Goal: Task Accomplishment & Management: Use online tool/utility

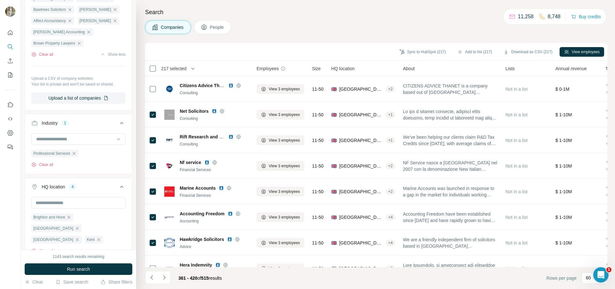
scroll to position [1810, 0]
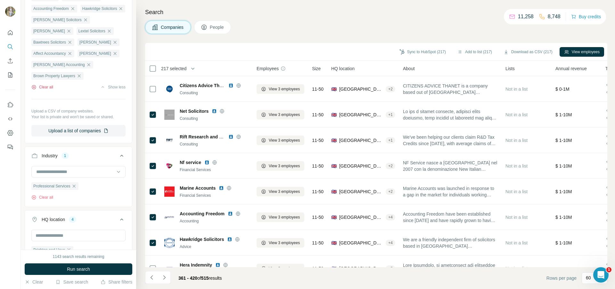
click at [44, 84] on button "Clear all" at bounding box center [42, 87] width 22 height 6
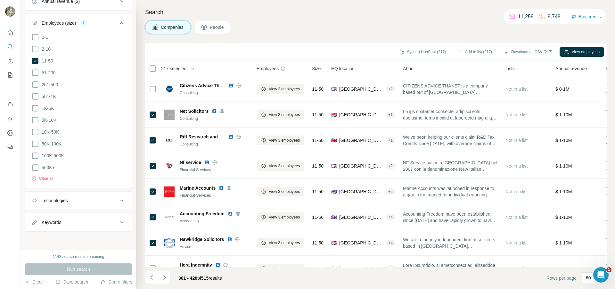
scroll to position [11, 0]
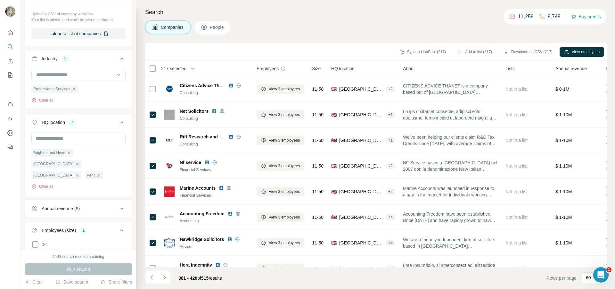
scroll to position [122, 0]
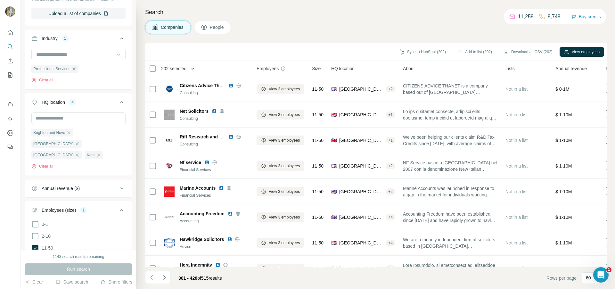
click at [196, 70] on icon "button" at bounding box center [193, 68] width 6 height 6
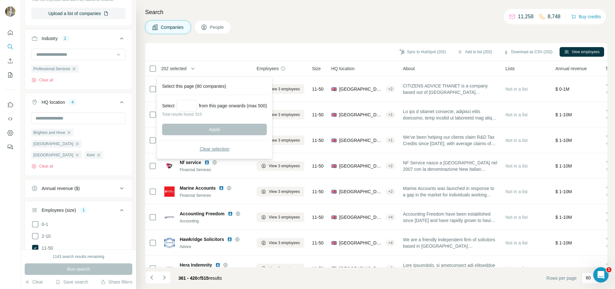
click at [204, 150] on span "Clear selection" at bounding box center [215, 149] width 30 height 6
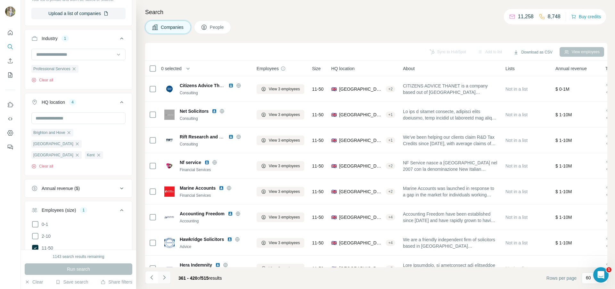
click at [167, 275] on icon "Navigate to next page" at bounding box center [164, 277] width 6 height 6
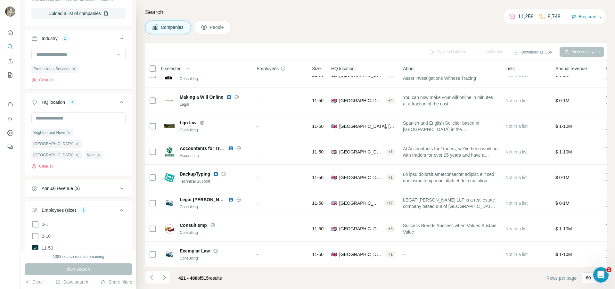
scroll to position [139, 0]
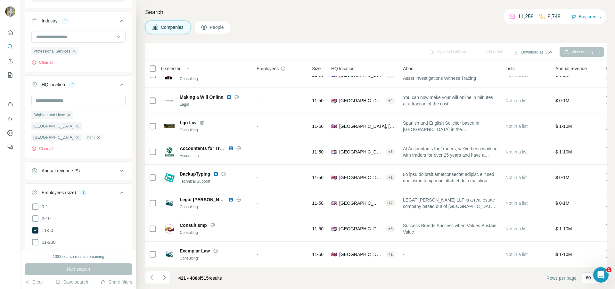
click at [96, 135] on icon "button" at bounding box center [98, 137] width 5 height 5
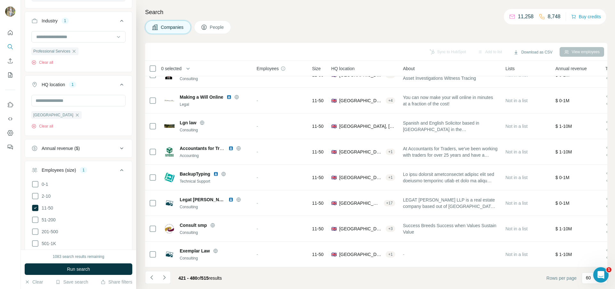
click at [94, 116] on div "Essex Clear all" at bounding box center [78, 112] width 94 height 34
click at [76, 115] on icon "button" at bounding box center [77, 114] width 3 height 3
click at [77, 101] on input "text" at bounding box center [78, 101] width 94 height 12
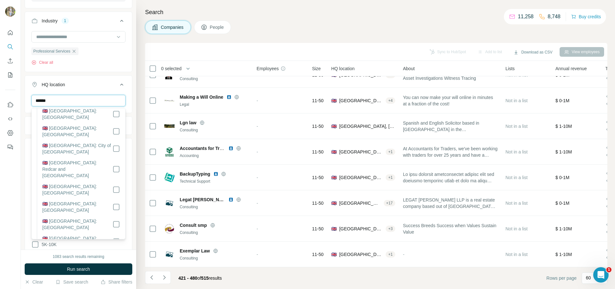
scroll to position [1126, 0]
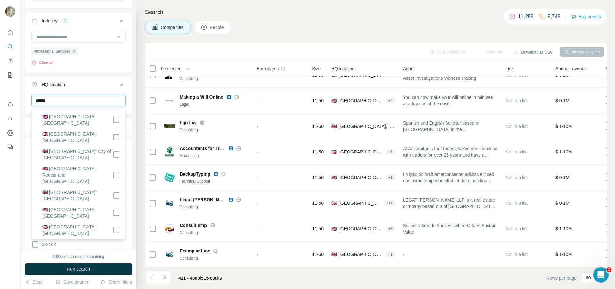
type input "******"
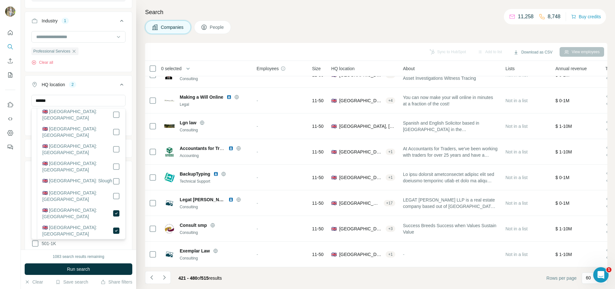
scroll to position [1239, 0]
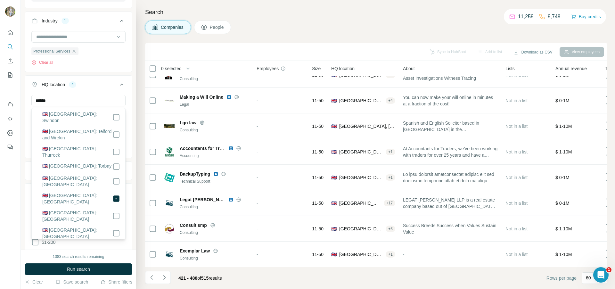
scroll to position [1425, 0]
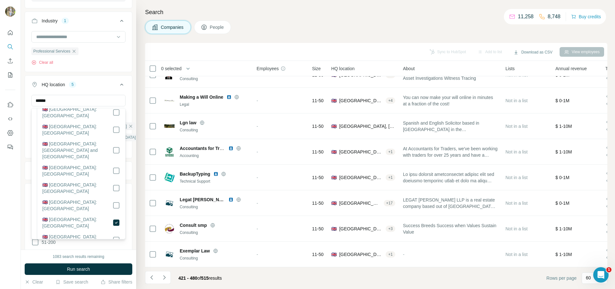
scroll to position [1532, 0]
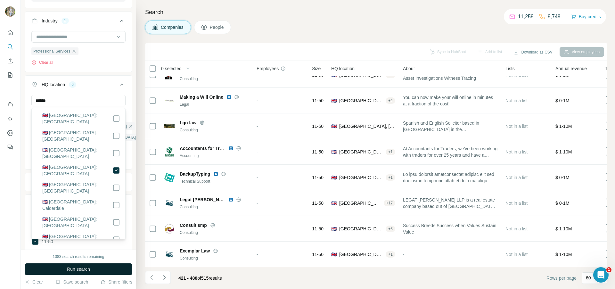
click at [90, 268] on span "Run search" at bounding box center [78, 269] width 23 height 6
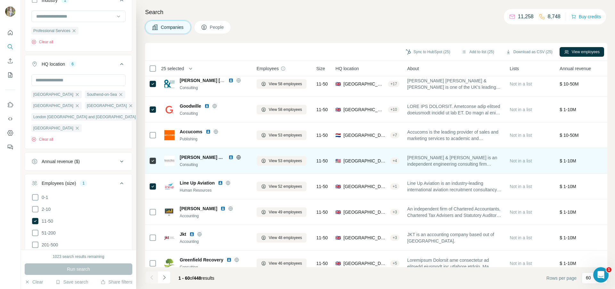
scroll to position [1347, 0]
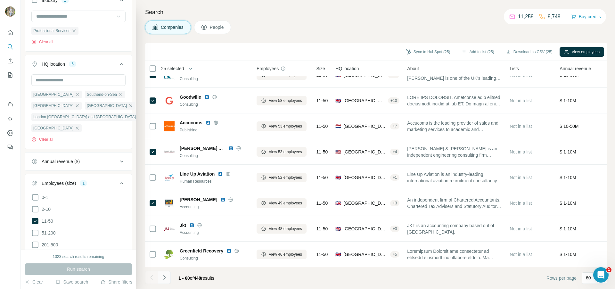
click at [162, 277] on icon "Navigate to next page" at bounding box center [164, 277] width 6 height 6
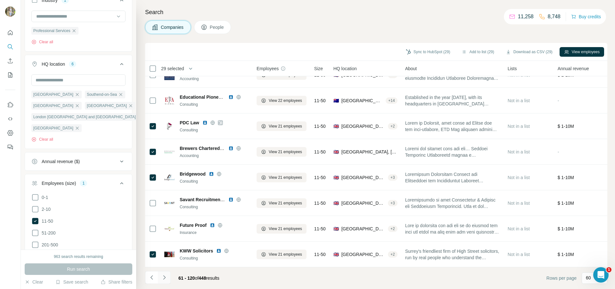
click at [165, 278] on icon "Navigate to next page" at bounding box center [164, 277] width 6 height 6
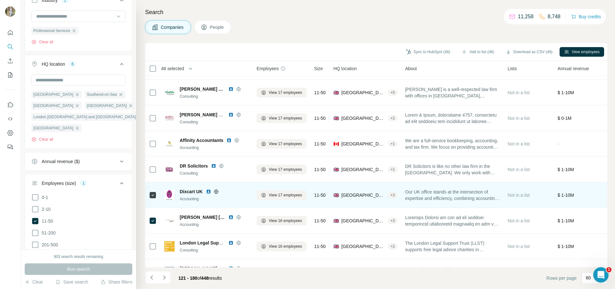
scroll to position [606, 0]
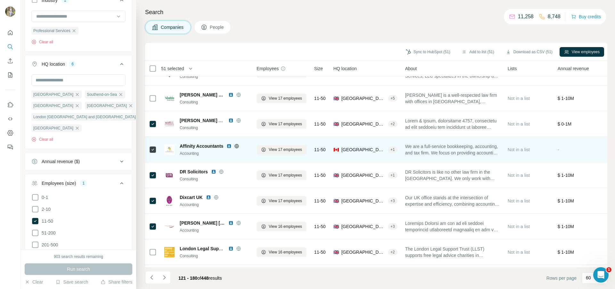
click at [153, 153] on div at bounding box center [153, 150] width 8 height 18
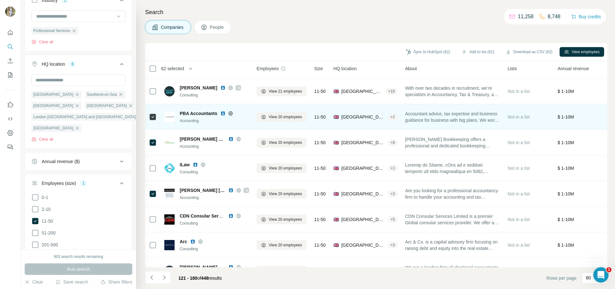
scroll to position [0, 0]
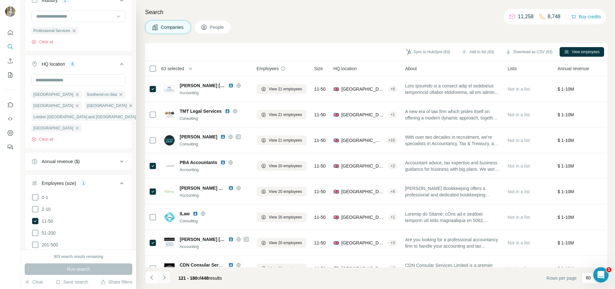
click at [164, 277] on icon "Navigate to next page" at bounding box center [164, 277] width 6 height 6
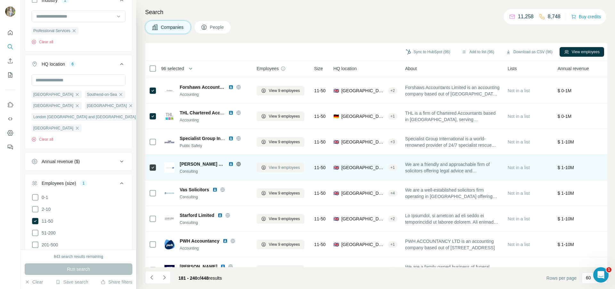
scroll to position [1347, 0]
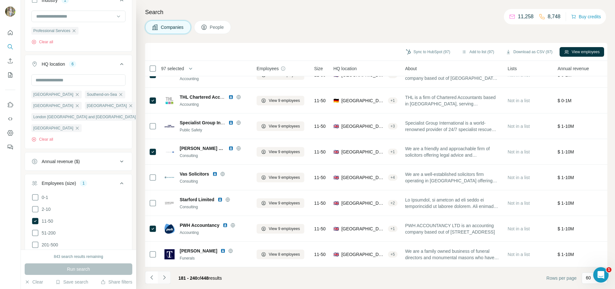
click at [169, 277] on button "Navigate to next page" at bounding box center [164, 277] width 13 height 13
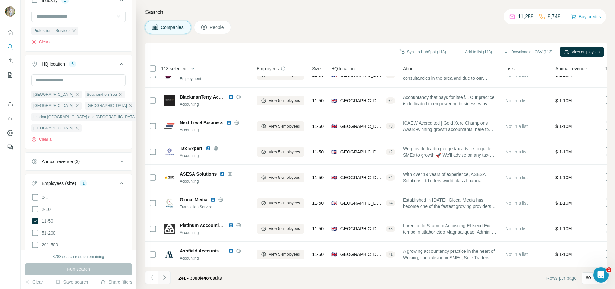
click at [166, 278] on icon "Navigate to next page" at bounding box center [164, 277] width 6 height 6
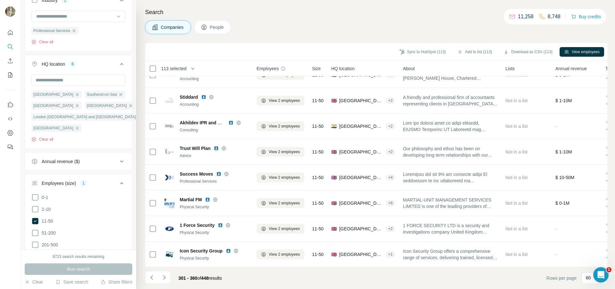
scroll to position [1335, 0]
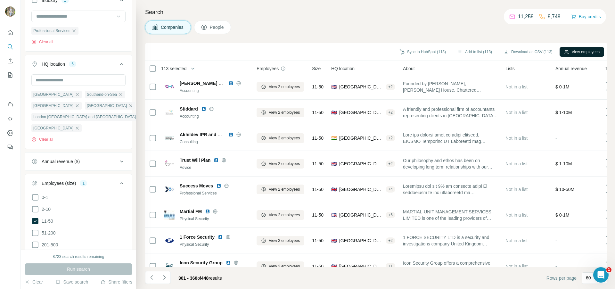
click at [567, 53] on icon "button" at bounding box center [566, 51] width 5 height 5
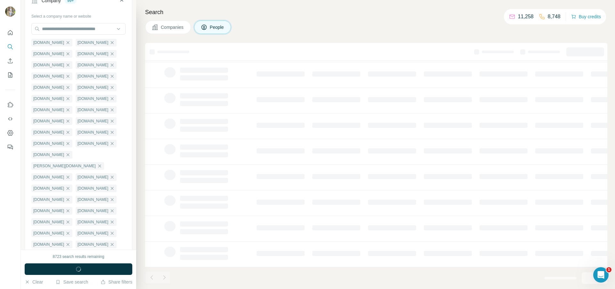
scroll to position [65, 0]
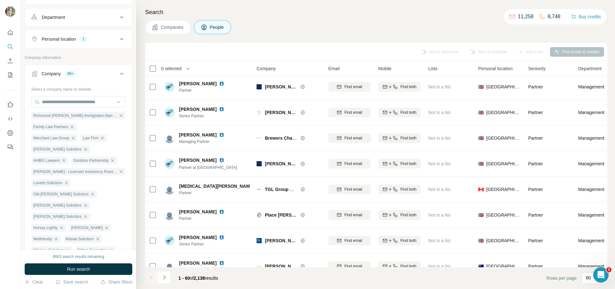
scroll to position [13, 0]
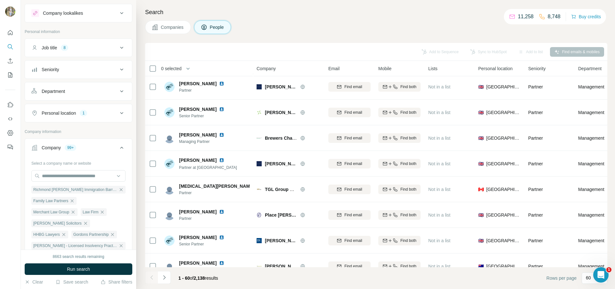
click at [122, 114] on icon at bounding box center [122, 113] width 8 height 8
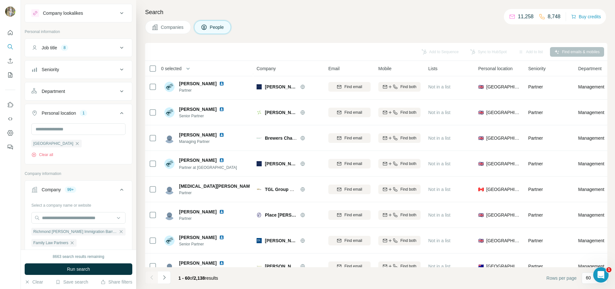
click at [121, 47] on icon at bounding box center [121, 48] width 3 height 2
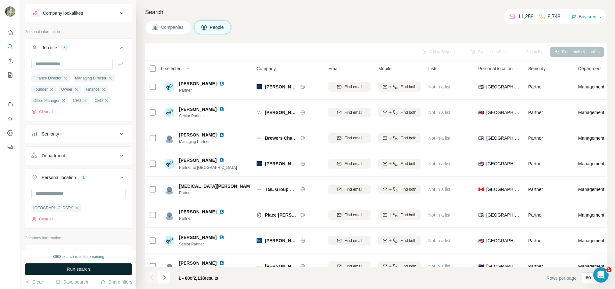
click at [88, 267] on span "Run search" at bounding box center [78, 269] width 23 height 6
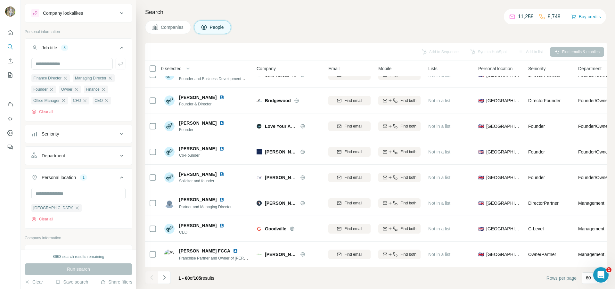
scroll to position [1335, 0]
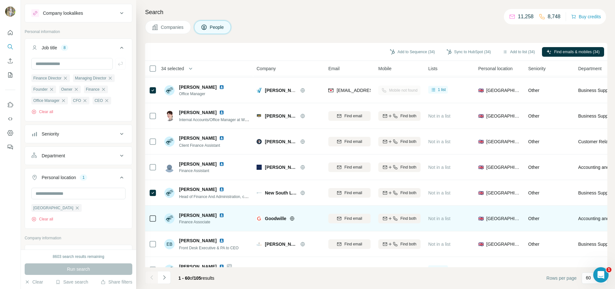
scroll to position [1347, 0]
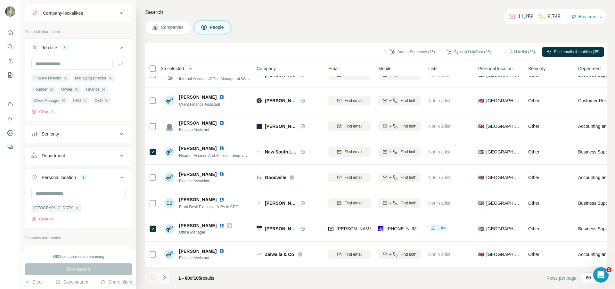
click at [164, 279] on icon "Navigate to next page" at bounding box center [164, 277] width 2 height 4
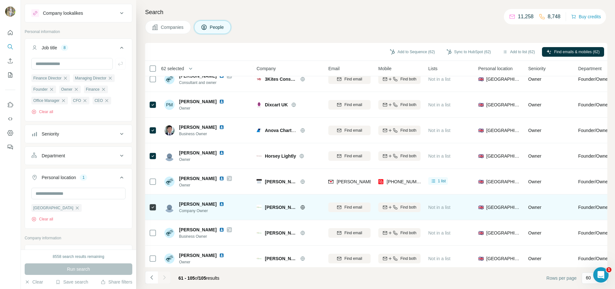
scroll to position [963, 0]
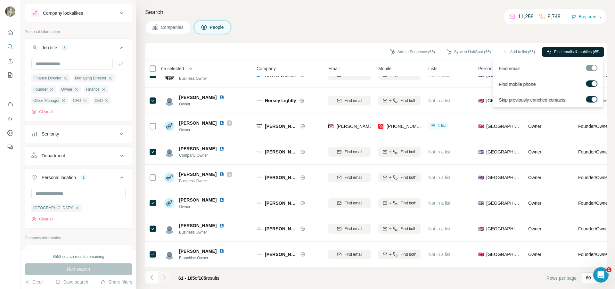
click at [563, 51] on span "Find emails & mobiles (65)" at bounding box center [577, 52] width 46 height 6
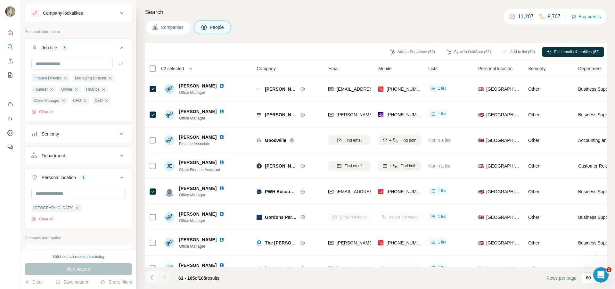
click at [152, 276] on icon "Navigate to previous page" at bounding box center [151, 277] width 2 height 4
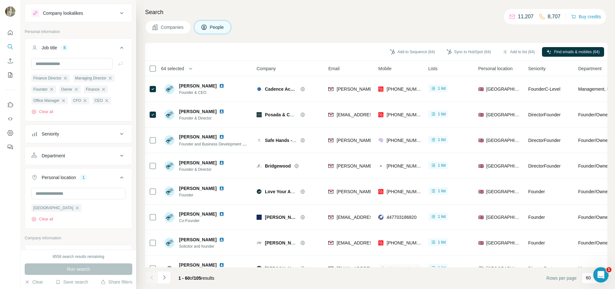
click at [177, 69] on span "64 selected" at bounding box center [172, 68] width 23 height 6
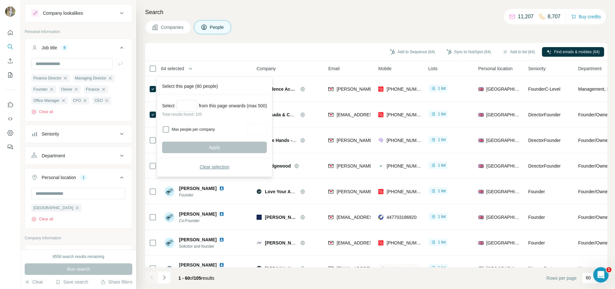
click at [206, 168] on span "Clear selection" at bounding box center [215, 167] width 30 height 6
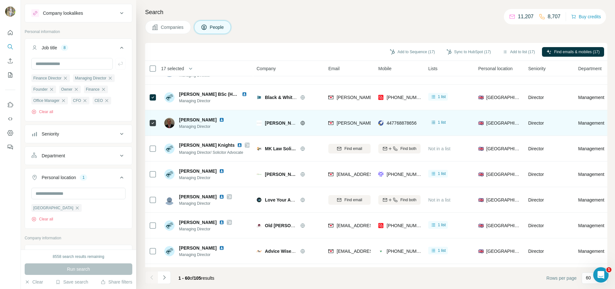
scroll to position [712, 0]
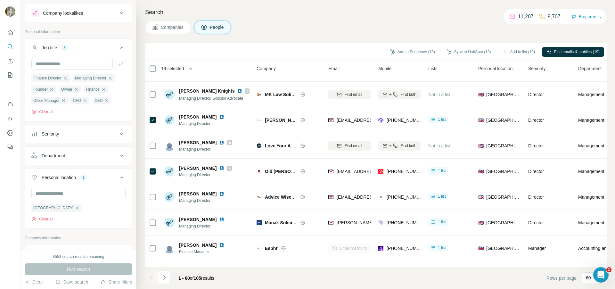
click at [152, 226] on icon at bounding box center [153, 223] width 8 height 8
click at [166, 278] on icon "Navigate to next page" at bounding box center [164, 277] width 6 height 6
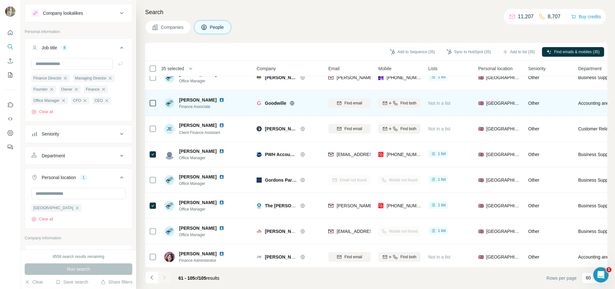
scroll to position [0, 0]
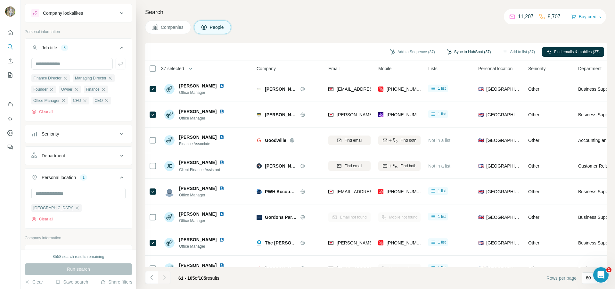
click at [475, 53] on button "Sync to HubSpot (37)" at bounding box center [469, 52] width 54 height 10
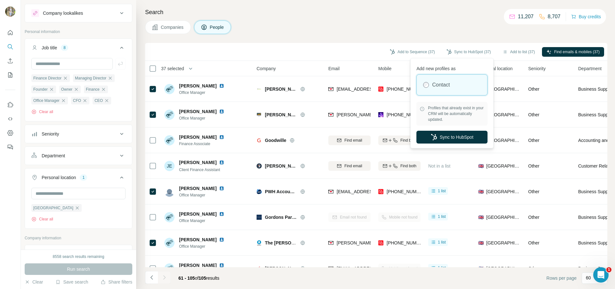
click at [359, 20] on div "Search Companies People Add to Sequence (37) Sync to HubSpot (37) Add to list (…" at bounding box center [375, 144] width 479 height 289
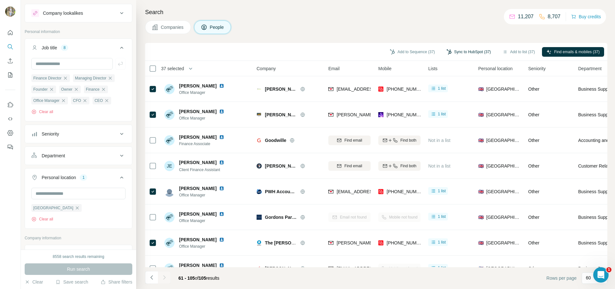
click at [463, 54] on button "Sync to HubSpot (37)" at bounding box center [469, 52] width 54 height 10
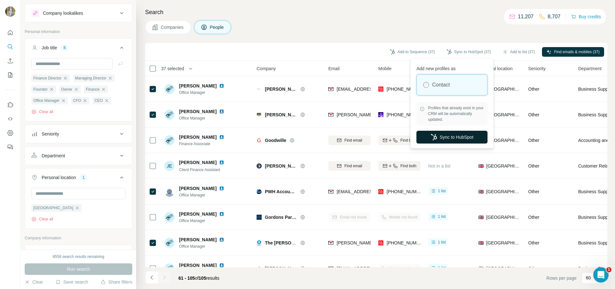
click at [449, 138] on button "Sync to HubSpot" at bounding box center [452, 137] width 71 height 13
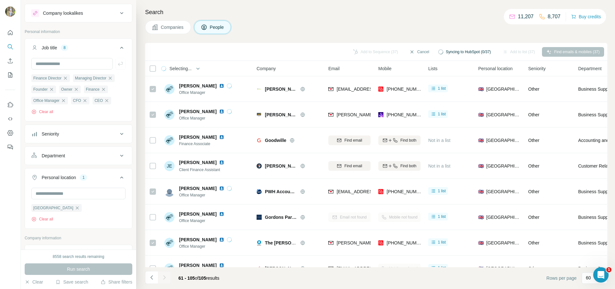
drag, startPoint x: 449, startPoint y: 138, endPoint x: 158, endPoint y: 3, distance: 320.6
click at [448, 138] on span "Not in a list" at bounding box center [439, 140] width 22 height 5
